Goal: Task Accomplishment & Management: Manage account settings

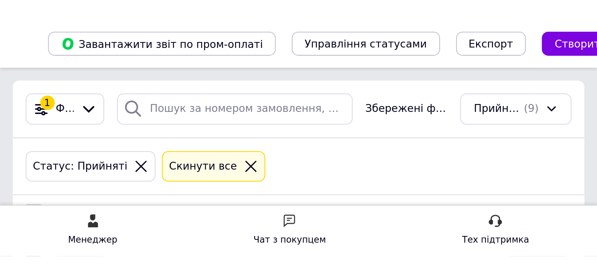
scroll to position [6, 0]
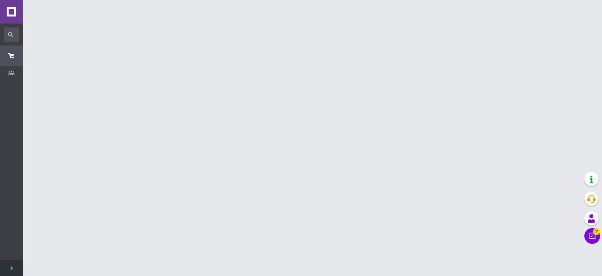
click at [587, 235] on button "Чат з покупцем 2" at bounding box center [593, 236] width 16 height 16
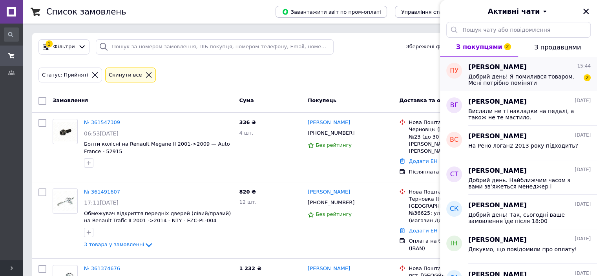
click at [489, 82] on span "Добрий день! Я помилився товаром. Мені потрібно поміняти стіклопідьемник Рено Т…" at bounding box center [523, 79] width 111 height 13
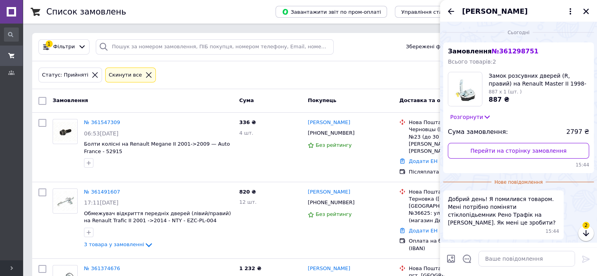
scroll to position [24, 0]
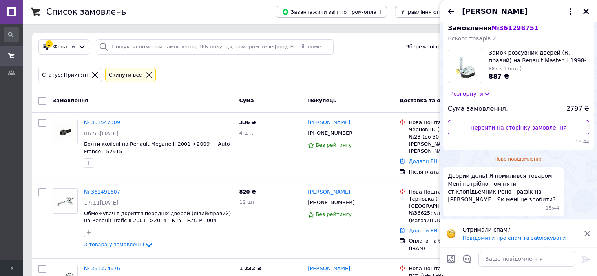
click at [502, 28] on span "№ 361298751" at bounding box center [514, 27] width 47 height 7
copy span "361298751"
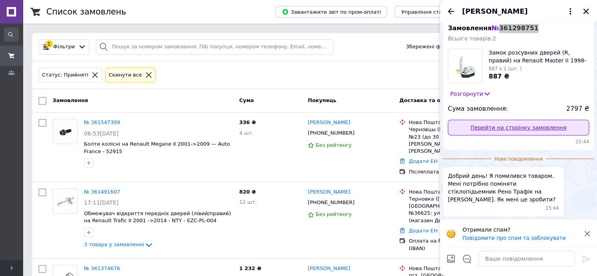
click at [517, 128] on link "Перейти на сторінку замовлення" at bounding box center [518, 128] width 141 height 16
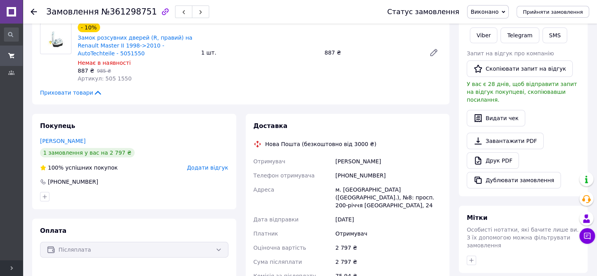
scroll to position [157, 0]
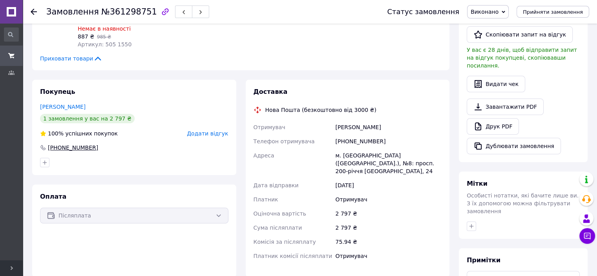
click at [73, 146] on div "[PHONE_NUMBER]" at bounding box center [73, 148] width 52 height 8
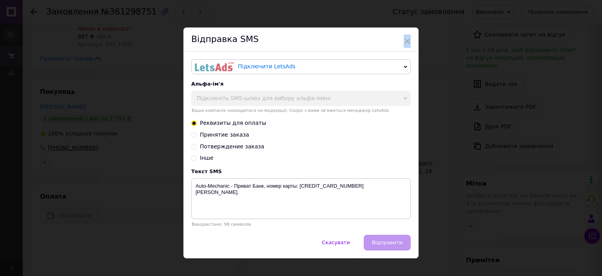
click at [73, 146] on div "× Відправка SMS Підключити LetsAds Підключити SMSClub Альфа-ім'я Підключіть SMS…" at bounding box center [301, 138] width 602 height 276
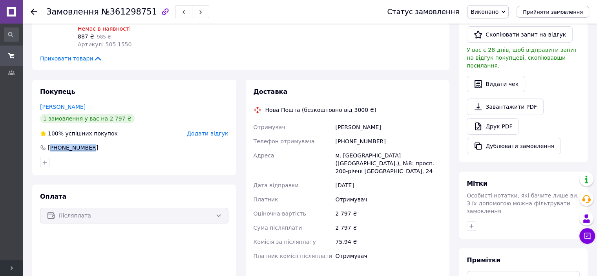
drag, startPoint x: 95, startPoint y: 146, endPoint x: 52, endPoint y: 150, distance: 43.7
click at [52, 150] on div "[PHONE_NUMBER]" at bounding box center [134, 148] width 188 height 8
copy div "380977994209"
drag, startPoint x: 32, startPoint y: 9, endPoint x: 49, endPoint y: 27, distance: 24.1
click at [32, 10] on icon at bounding box center [34, 12] width 6 height 6
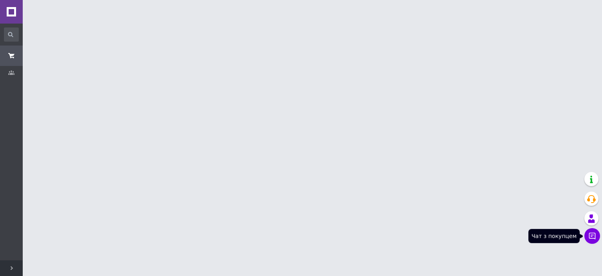
click at [594, 236] on icon at bounding box center [593, 236] width 8 height 8
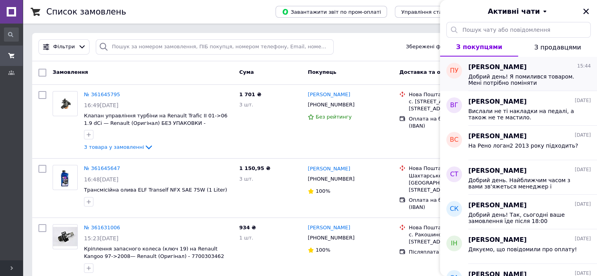
click at [517, 82] on span "Добрий день! Я помилився товаром. Мені потрібно поміняти стіклопідьемник Рено Т…" at bounding box center [523, 79] width 111 height 13
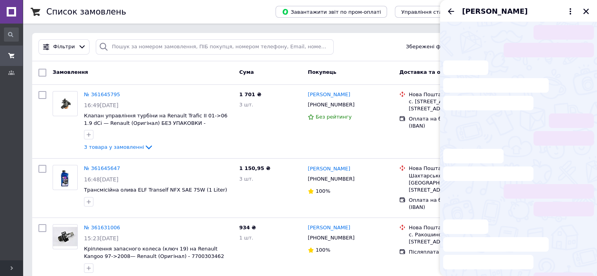
scroll to position [9, 0]
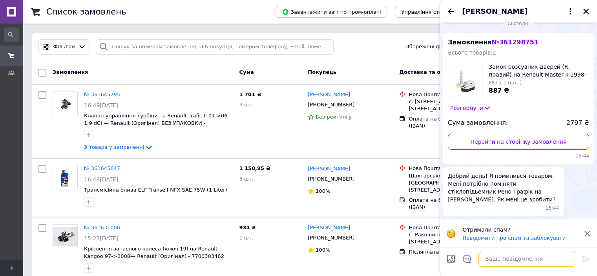
click at [507, 258] on textarea at bounding box center [526, 259] width 96 height 16
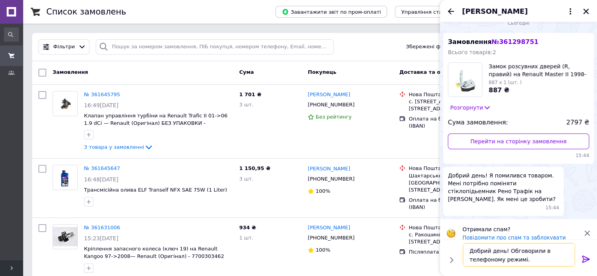
click at [507, 258] on textarea "Добрий день! Обговорили в телефоному режимі." at bounding box center [518, 255] width 112 height 24
click at [487, 262] on textarea "Добрий день! Обговорили в телефоному режимі." at bounding box center [518, 255] width 112 height 24
click at [0, 0] on lt-span "телефонному" at bounding box center [0, 0] width 0 height 0
drag, startPoint x: 531, startPoint y: 248, endPoint x: 533, endPoint y: 252, distance: 4.4
click at [531, 248] on textarea "Добрий день! Обговорили в телефонному режимі." at bounding box center [518, 255] width 112 height 24
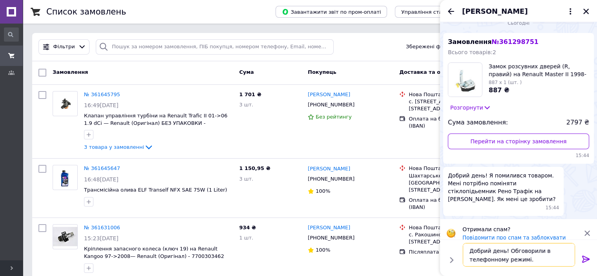
click at [537, 260] on textarea "Добрий день! Обговорили в телефонному режимі." at bounding box center [518, 255] width 112 height 24
type textarea "Добрий день! Обговорили в телефонному режимі."
click at [586, 258] on icon at bounding box center [585, 258] width 7 height 7
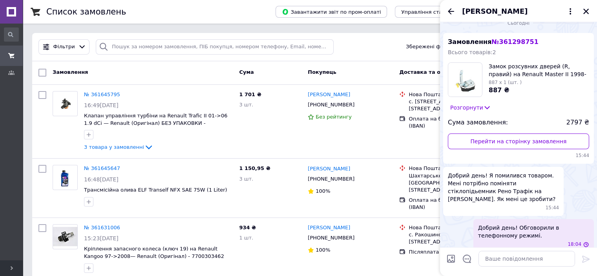
scroll to position [17, 0]
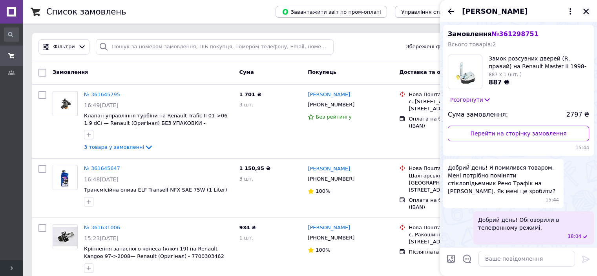
click at [583, 12] on icon "Закрити" at bounding box center [585, 11] width 7 height 7
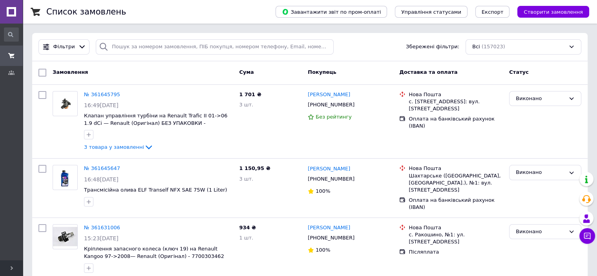
click at [499, 45] on div "Всі (157023)" at bounding box center [523, 46] width 116 height 15
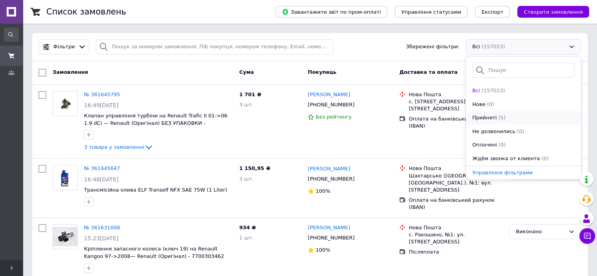
click at [493, 120] on div "Прийняті" at bounding box center [484, 117] width 26 height 7
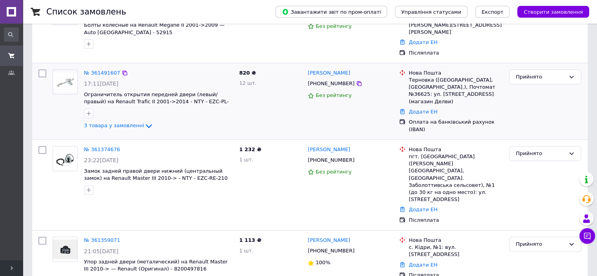
scroll to position [174, 0]
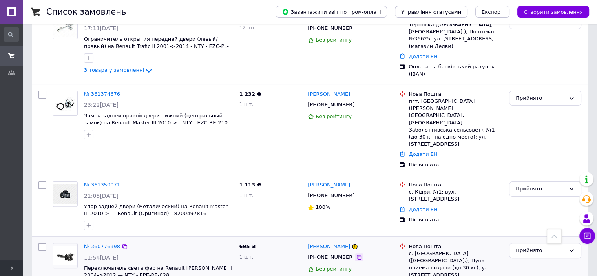
click at [356, 254] on icon at bounding box center [359, 257] width 6 height 6
click at [541, 246] on div "Прийнято" at bounding box center [539, 250] width 49 height 8
click at [532, 274] on li "Скасовано" at bounding box center [544, 281] width 71 height 15
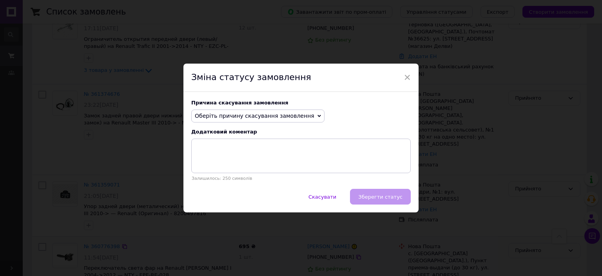
click at [253, 107] on div "Причина скасування замовлення Оберіть причину скасування замовлення Немає в ная…" at bounding box center [301, 140] width 235 height 97
click at [253, 117] on span "Оберіть причину скасування замовлення" at bounding box center [255, 116] width 120 height 6
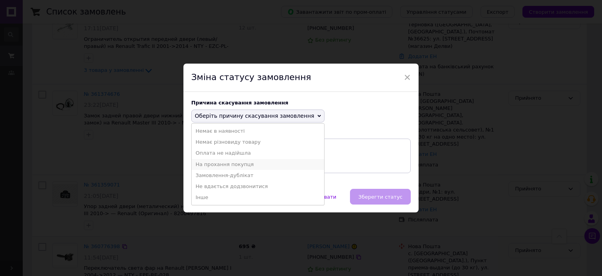
click at [267, 164] on li "На прохання покупця" at bounding box center [258, 164] width 133 height 11
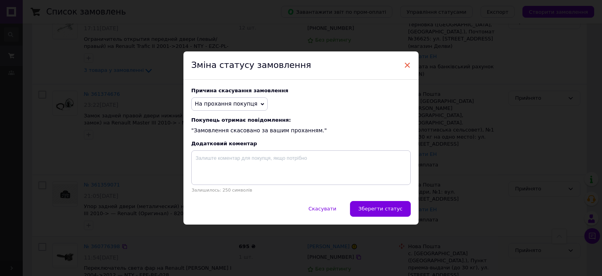
click at [406, 66] on span "×" at bounding box center [407, 64] width 7 height 13
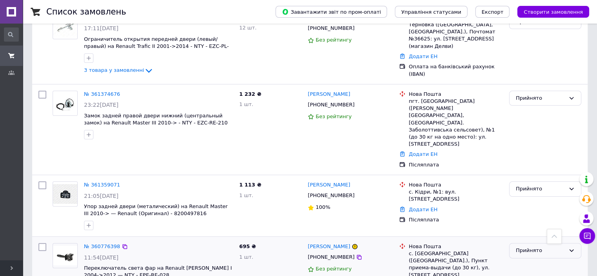
click at [531, 246] on div "Прийнято" at bounding box center [539, 250] width 49 height 8
click at [525, 274] on li "Скасовано" at bounding box center [544, 281] width 71 height 15
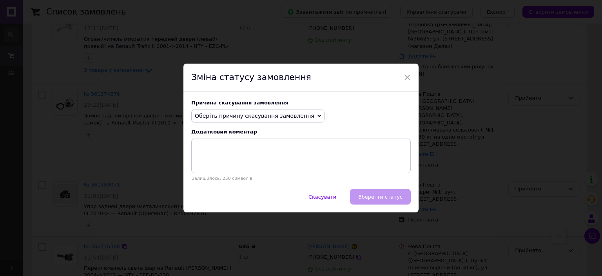
click at [286, 117] on span "Оберіть причину скасування замовлення" at bounding box center [255, 116] width 120 height 6
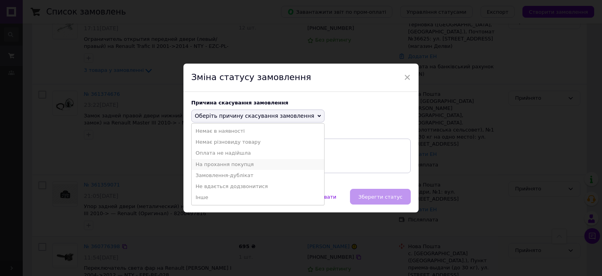
click at [254, 166] on li "На прохання покупця" at bounding box center [258, 164] width 133 height 11
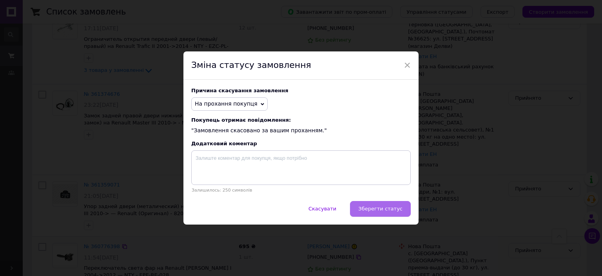
click at [381, 211] on span "Зберегти статус" at bounding box center [381, 209] width 44 height 6
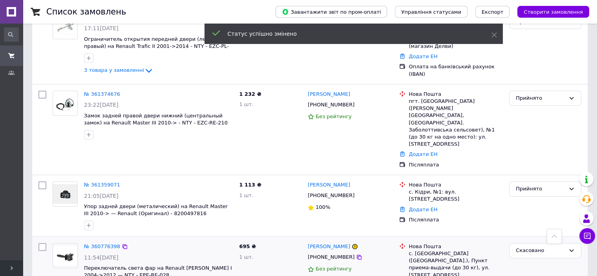
scroll to position [173, 0]
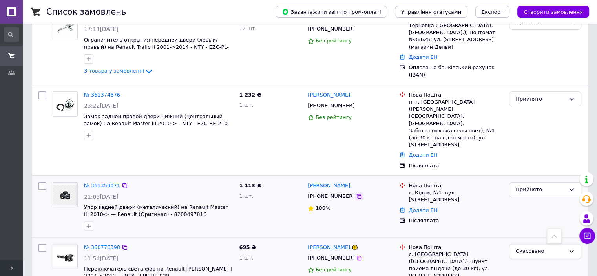
click at [356, 193] on icon at bounding box center [359, 196] width 6 height 6
click at [356, 102] on icon at bounding box center [359, 105] width 6 height 6
drag, startPoint x: 351, startPoint y: 97, endPoint x: 439, endPoint y: 76, distance: 90.6
click at [356, 102] on icon at bounding box center [359, 105] width 6 height 6
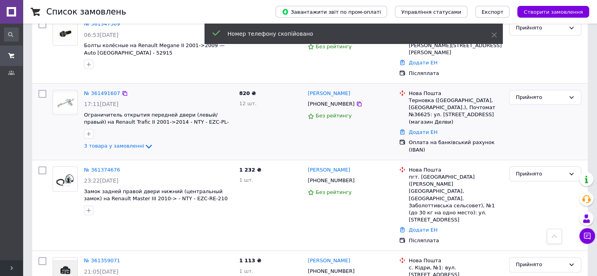
scroll to position [95, 0]
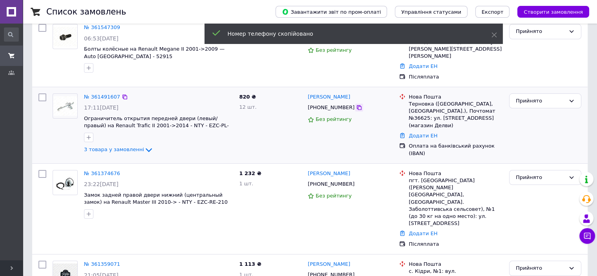
click at [357, 105] on icon at bounding box center [359, 107] width 5 height 5
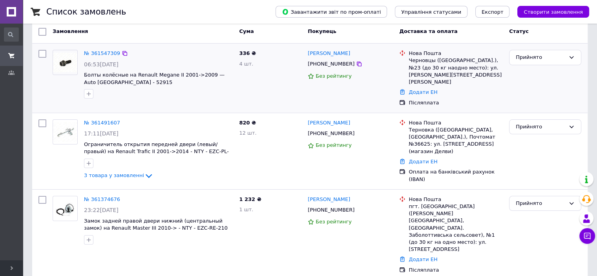
scroll to position [56, 0]
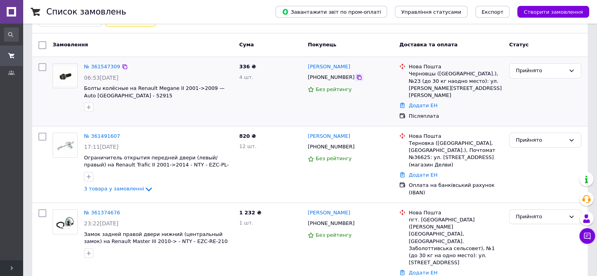
click at [356, 77] on icon at bounding box center [359, 77] width 6 height 6
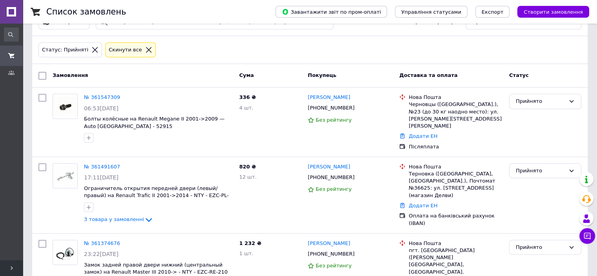
scroll to position [0, 0]
